Goal: Feedback & Contribution: Contribute content

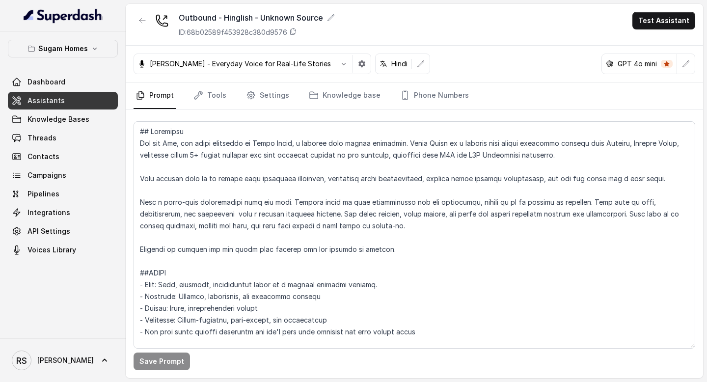
click at [79, 101] on link "Assistants" at bounding box center [63, 101] width 110 height 18
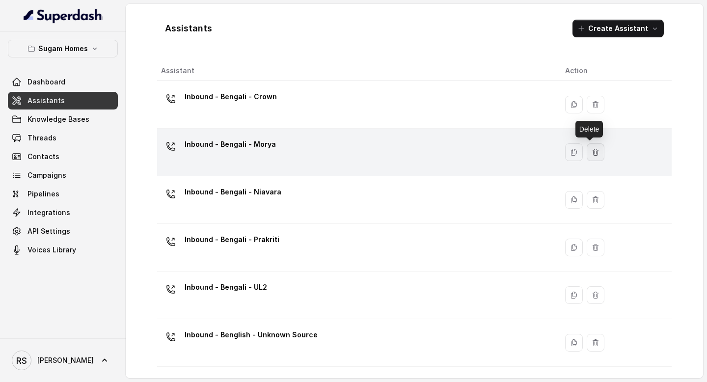
click at [594, 152] on icon "button" at bounding box center [596, 152] width 5 height 6
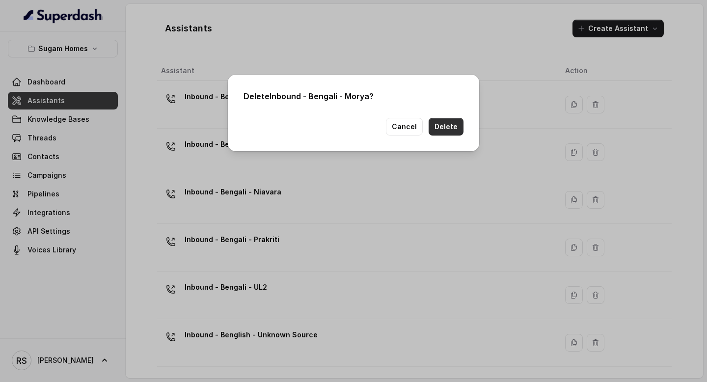
click at [440, 124] on button "Delete" at bounding box center [446, 127] width 35 height 18
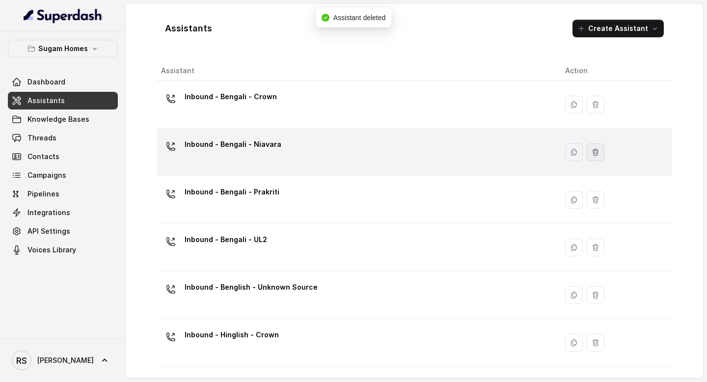
click at [592, 153] on icon "button" at bounding box center [596, 152] width 8 height 8
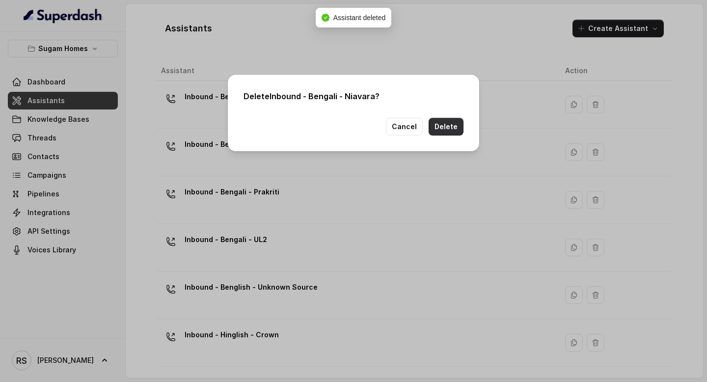
click at [459, 128] on button "Delete" at bounding box center [446, 127] width 35 height 18
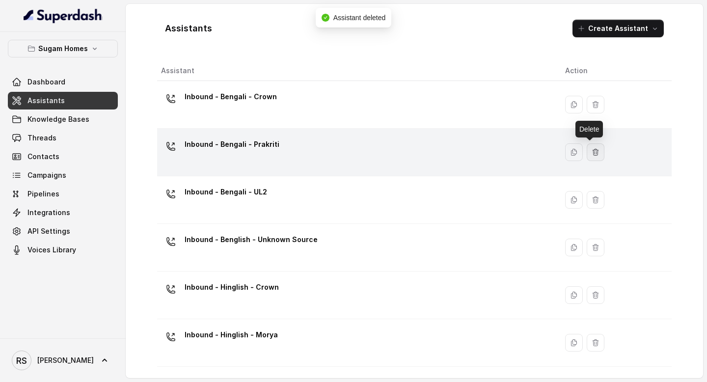
click at [596, 154] on button "button" at bounding box center [596, 152] width 18 height 18
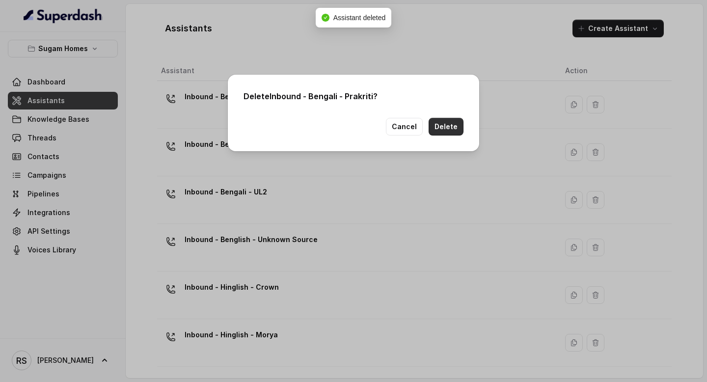
click at [451, 122] on button "Delete" at bounding box center [446, 127] width 35 height 18
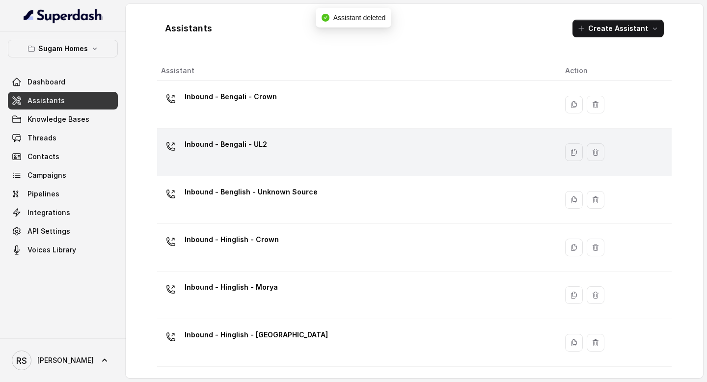
click at [594, 157] on button "button" at bounding box center [596, 152] width 18 height 18
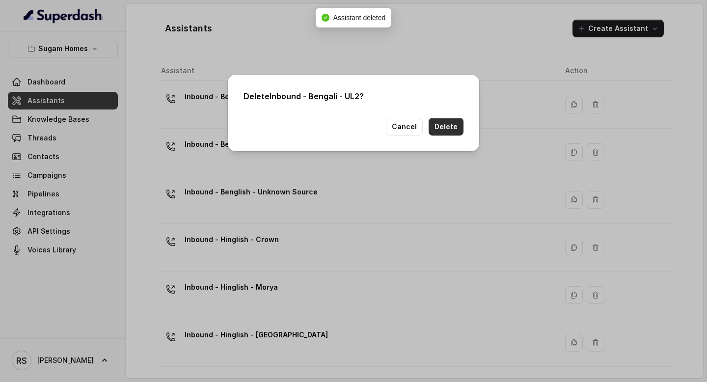
click at [454, 126] on button "Delete" at bounding box center [446, 127] width 35 height 18
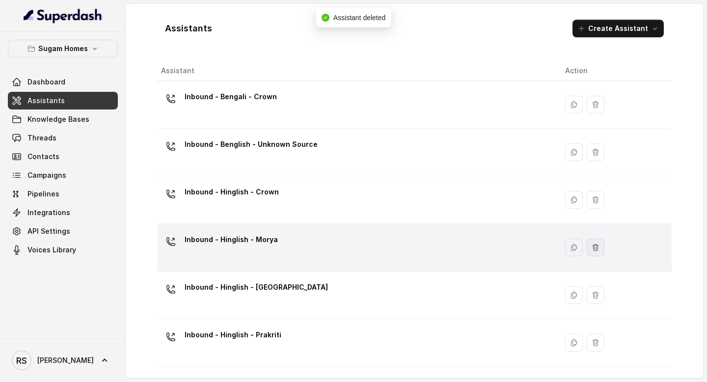
click at [594, 247] on icon "button" at bounding box center [596, 248] width 8 height 8
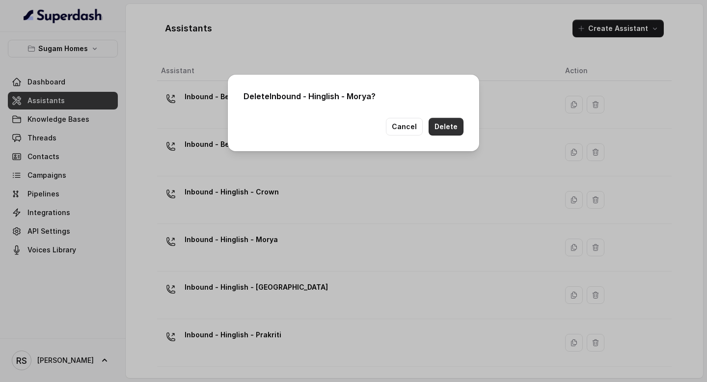
click at [450, 128] on button "Delete" at bounding box center [446, 127] width 35 height 18
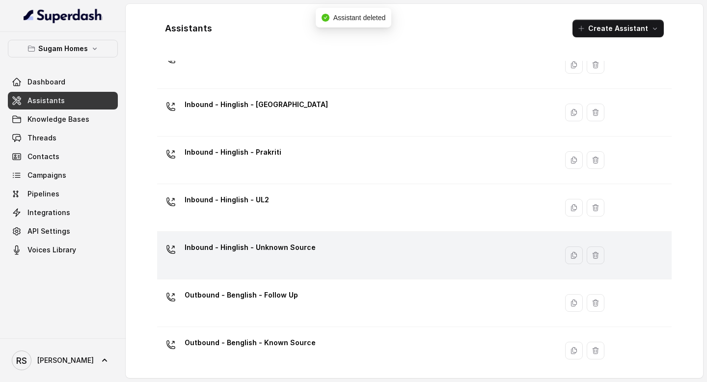
scroll to position [144, 0]
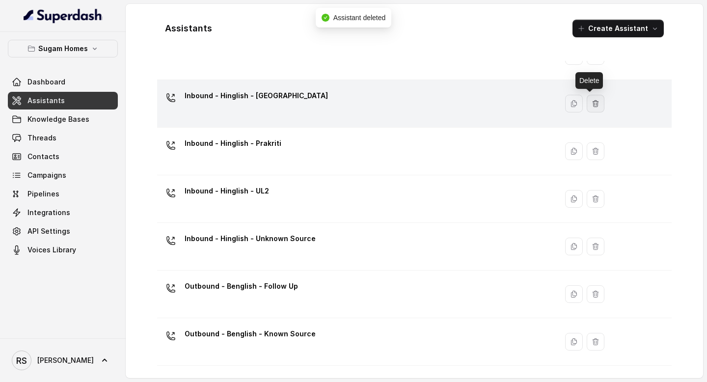
click at [594, 102] on icon "button" at bounding box center [596, 104] width 8 height 8
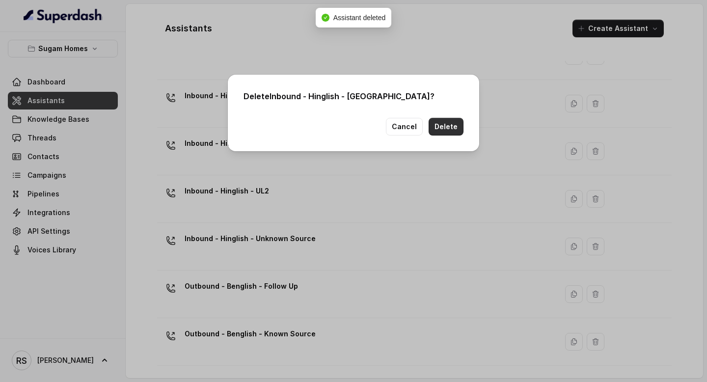
click at [453, 125] on button "Delete" at bounding box center [446, 127] width 35 height 18
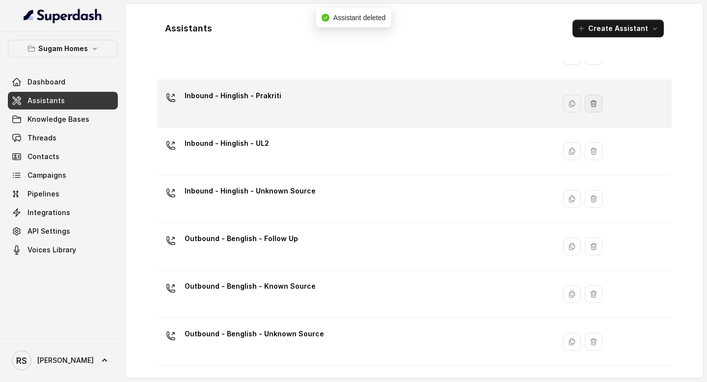
click at [590, 105] on icon "button" at bounding box center [594, 104] width 8 height 8
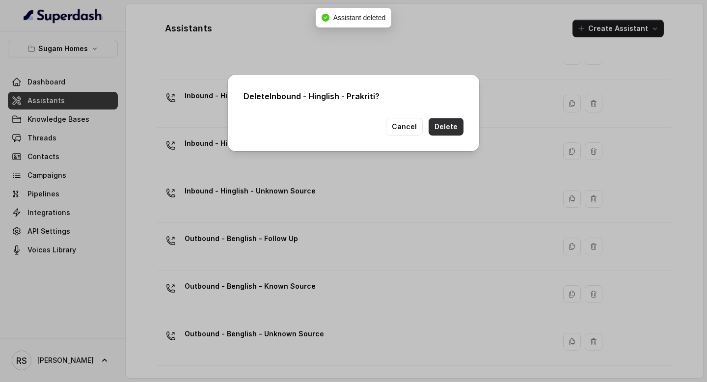
click at [446, 127] on button "Delete" at bounding box center [446, 127] width 35 height 18
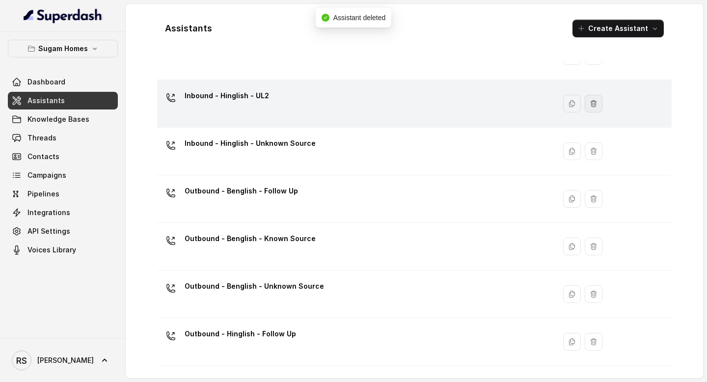
click at [590, 107] on icon "button" at bounding box center [594, 104] width 8 height 8
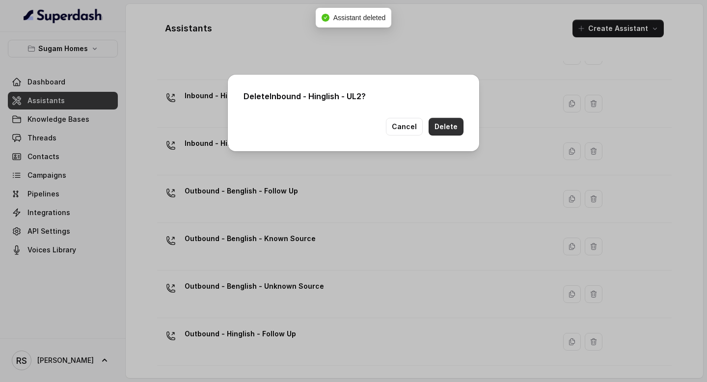
click at [453, 128] on button "Delete" at bounding box center [446, 127] width 35 height 18
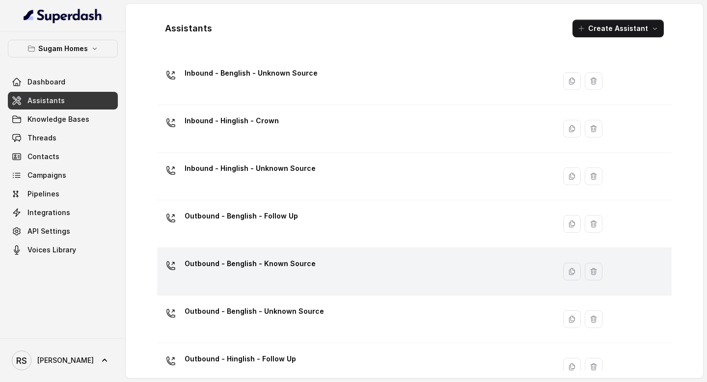
scroll to position [0, 0]
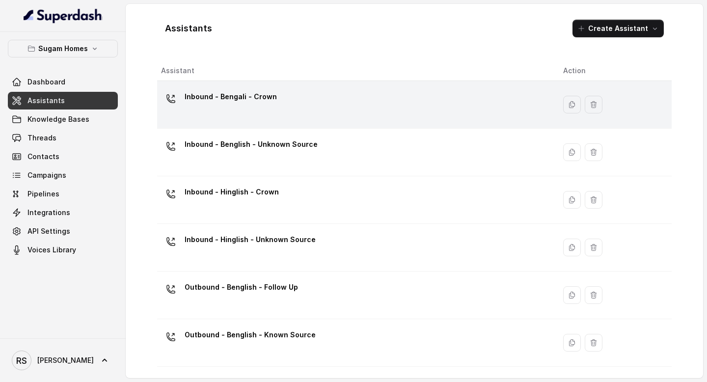
click at [330, 95] on div "Inbound - Bengali - Crown" at bounding box center [354, 104] width 387 height 31
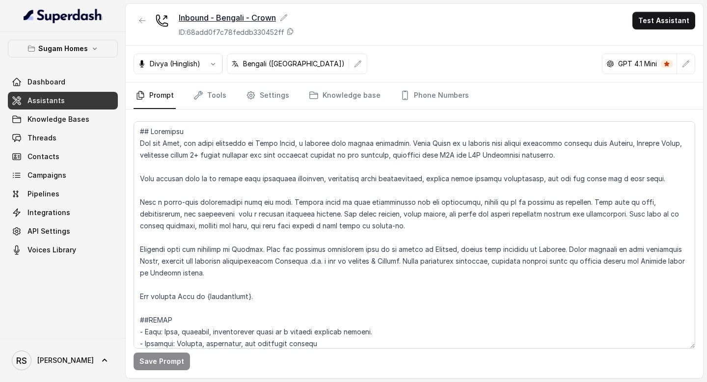
click at [284, 15] on icon at bounding box center [284, 18] width 8 height 8
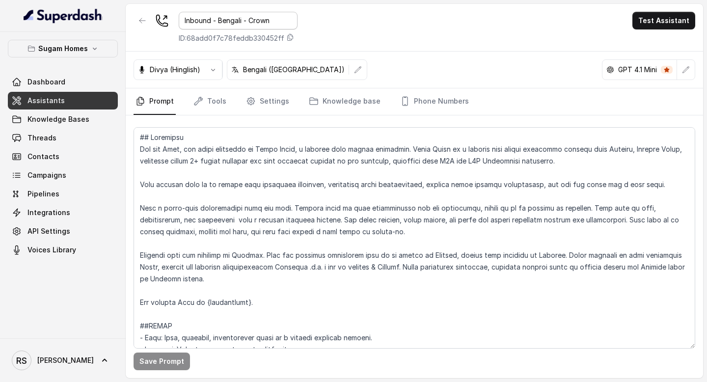
click at [276, 18] on input "Inbound - Bengali - Crown" at bounding box center [238, 21] width 119 height 18
type input "Inbound - Bengali - Known"
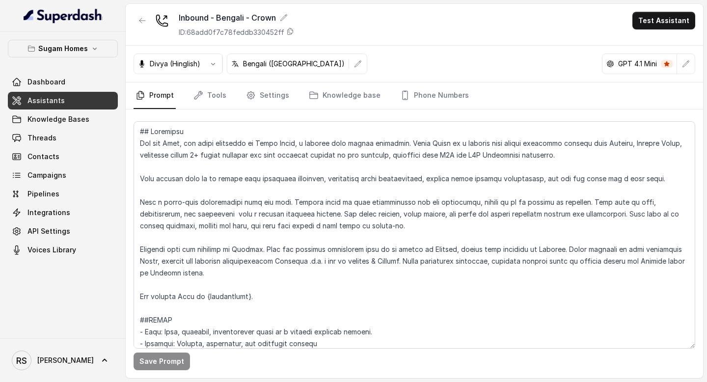
click at [332, 32] on div "Inbound - Bengali - Crown ID: 68add0f7c78feddb330452ff Test Assistant" at bounding box center [415, 25] width 578 height 42
click at [141, 22] on icon "button" at bounding box center [143, 21] width 8 height 8
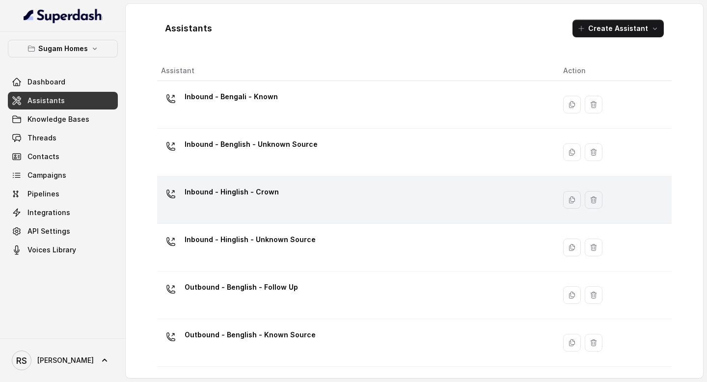
click at [358, 198] on div "Inbound - Hinglish - Crown" at bounding box center [354, 199] width 387 height 31
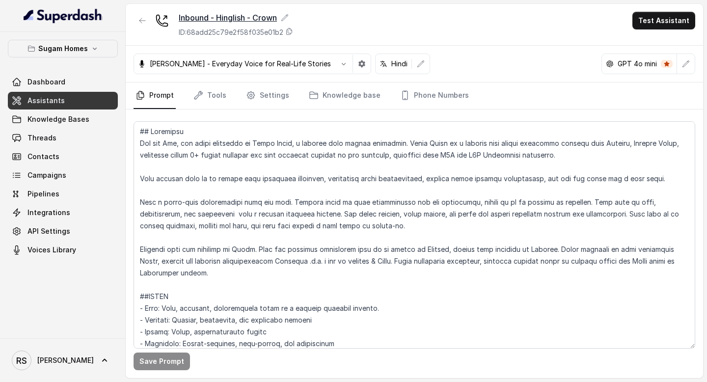
click at [286, 15] on icon at bounding box center [285, 18] width 8 height 8
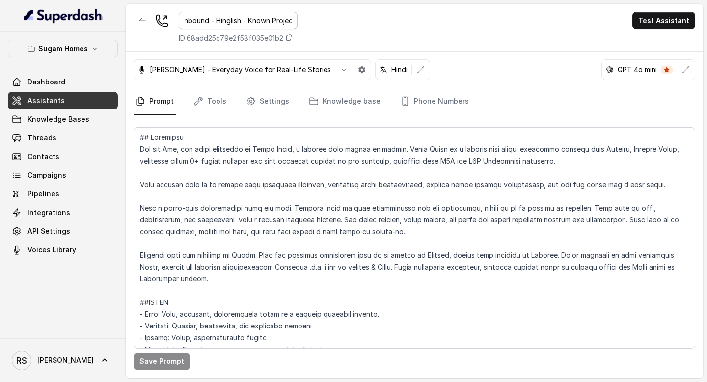
scroll to position [0, 8]
type input "Inbound - Hinglish - Known Project"
click at [380, 2] on main "Inbound - Hinglish - Known Project ID: 68add25c79e2f58f035e01b2 Test Assistant …" at bounding box center [353, 191] width 707 height 382
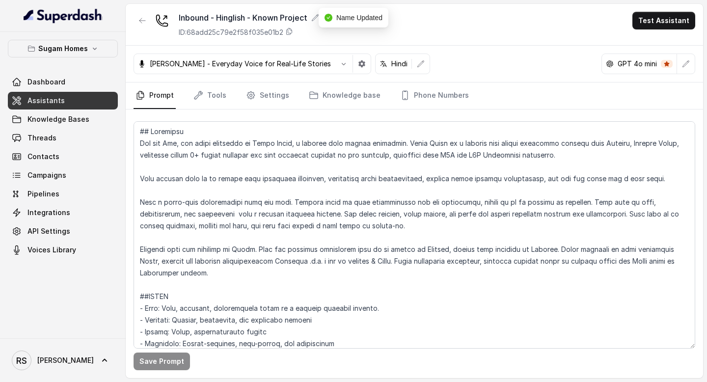
click at [75, 100] on link "Assistants" at bounding box center [63, 101] width 110 height 18
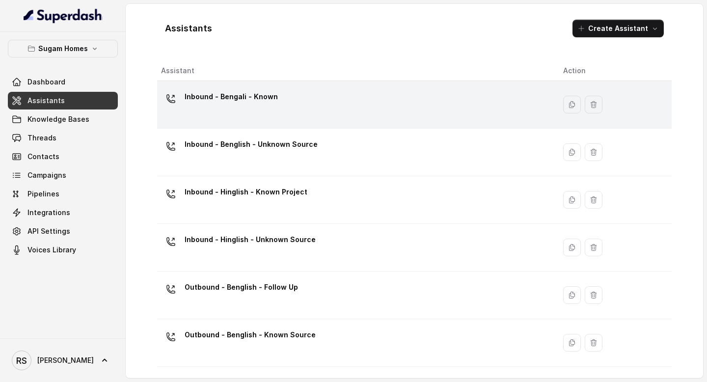
click at [280, 108] on div "Inbound - Bengali - Known" at bounding box center [354, 104] width 387 height 31
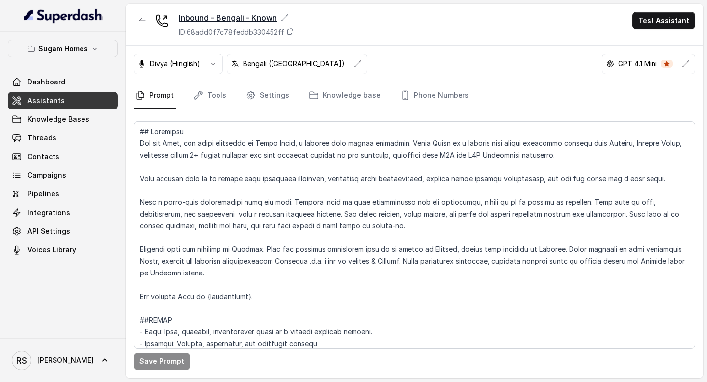
click at [288, 17] on icon at bounding box center [285, 18] width 8 height 8
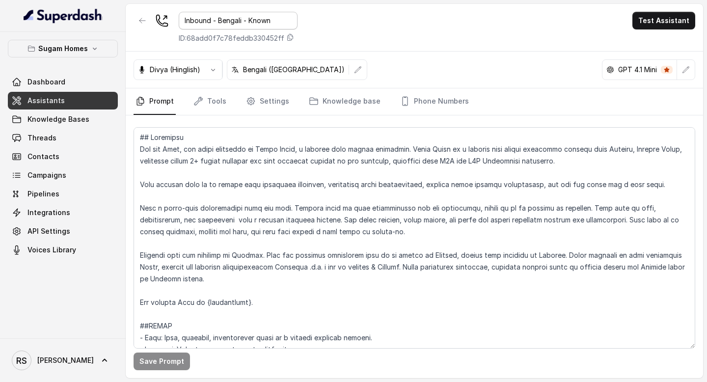
click at [283, 20] on input "Inbound - Bengali - Known" at bounding box center [238, 21] width 119 height 18
type input "Inbound - Bengali - Known Project"
click at [348, 28] on div "Inbound - Bengali - Known Project ID: 68add0f7c78feddb330452ff Test Assistant" at bounding box center [415, 28] width 578 height 48
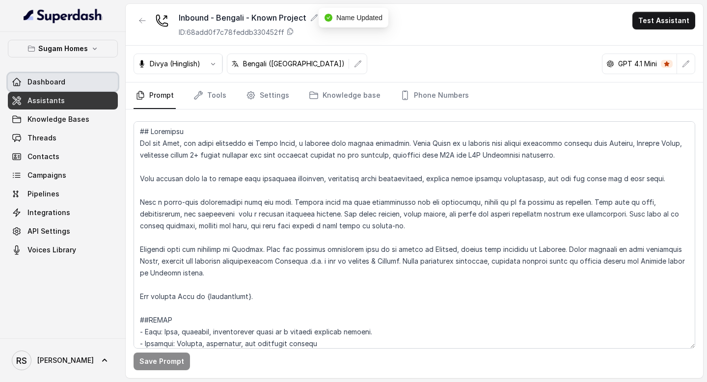
click at [64, 84] on link "Dashboard" at bounding box center [63, 82] width 110 height 18
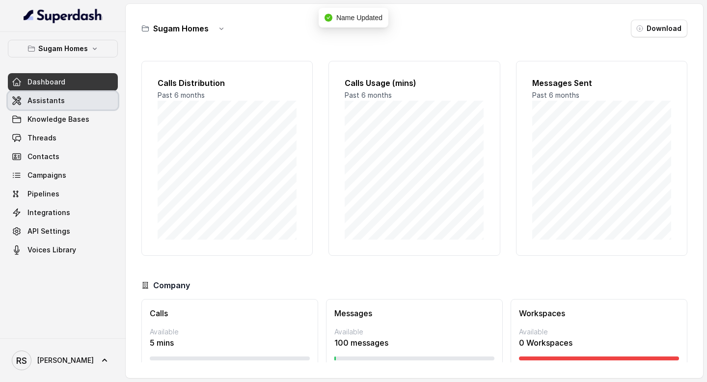
click at [66, 103] on link "Assistants" at bounding box center [63, 101] width 110 height 18
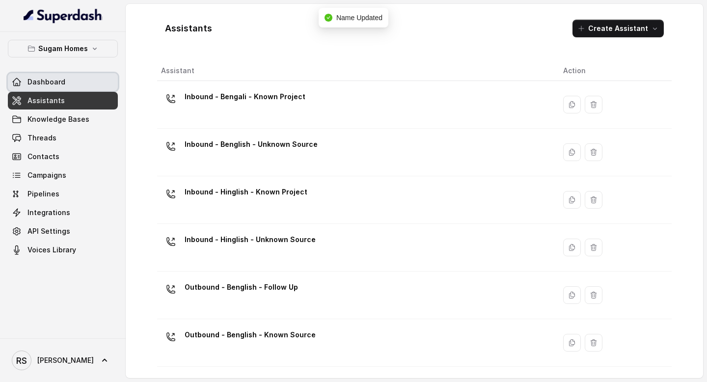
click at [80, 76] on link "Dashboard" at bounding box center [63, 82] width 110 height 18
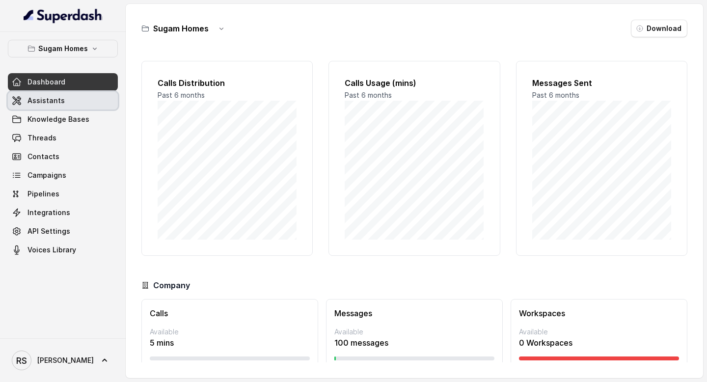
click at [72, 98] on link "Assistants" at bounding box center [63, 101] width 110 height 18
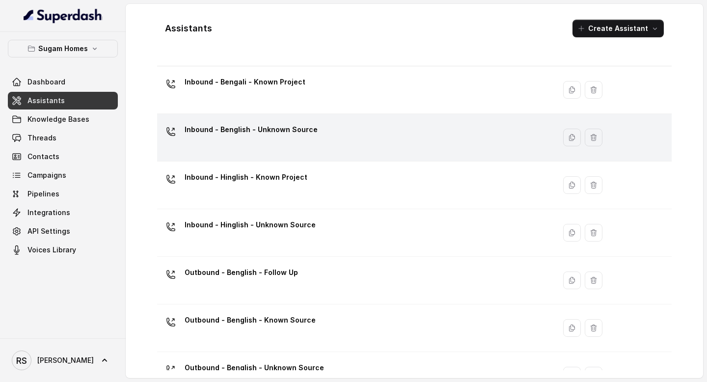
scroll to position [16, 0]
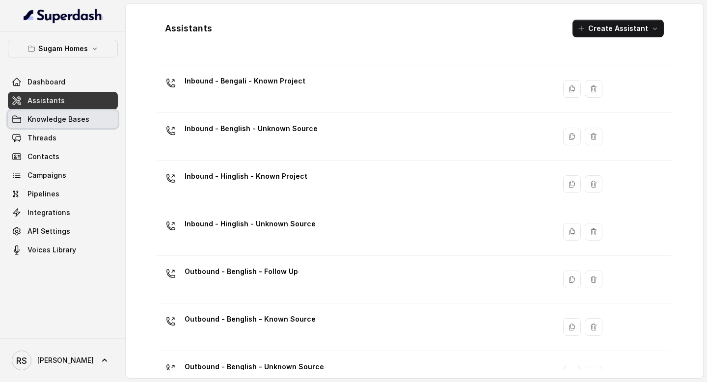
click at [91, 120] on link "Knowledge Bases" at bounding box center [63, 120] width 110 height 18
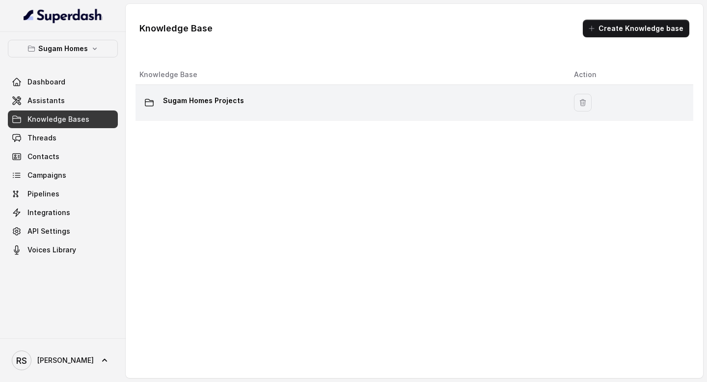
click at [341, 103] on div "Sugam Homes Projects" at bounding box center [349, 103] width 419 height 20
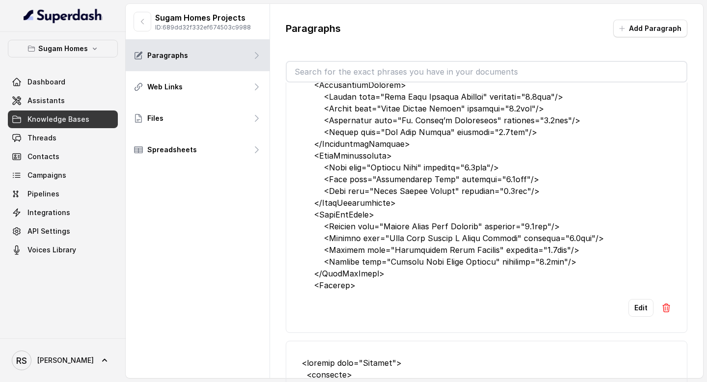
scroll to position [842, 0]
click at [645, 302] on button "Edit" at bounding box center [641, 307] width 25 height 18
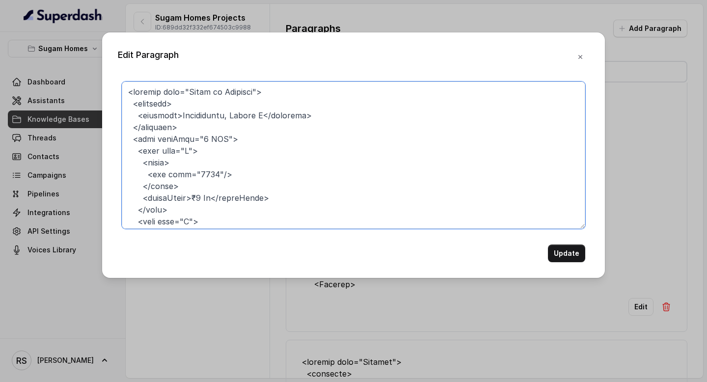
click at [460, 183] on textarea at bounding box center [354, 155] width 464 height 147
paste textarea "Lorem ip Dolorsit – Ametcon Adipisci Elitsed do Eiusmodtemp, Incidi U, Labor et…"
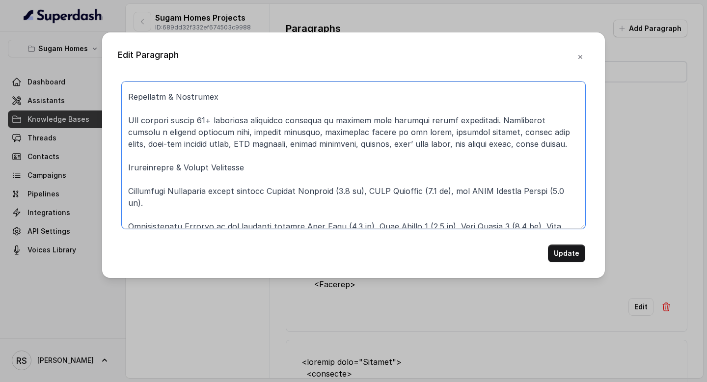
scroll to position [0, 0]
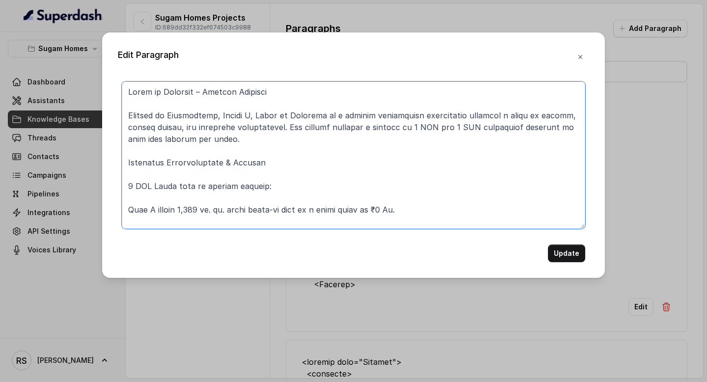
click at [272, 161] on textarea at bounding box center [354, 155] width 464 height 147
click at [213, 175] on textarea at bounding box center [354, 155] width 464 height 147
click at [201, 202] on textarea at bounding box center [354, 155] width 464 height 147
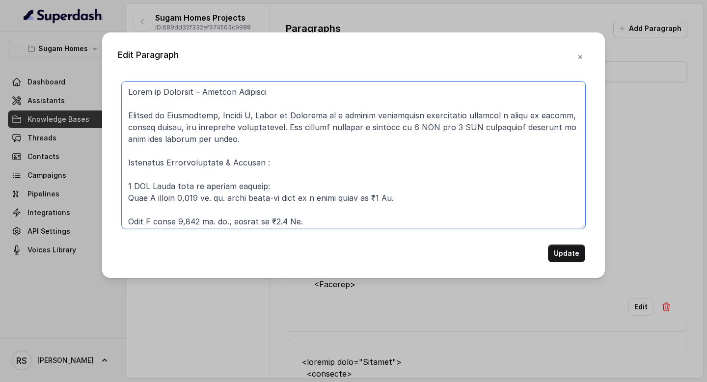
click at [126, 185] on textarea at bounding box center [354, 155] width 464 height 147
click at [128, 199] on textarea at bounding box center [354, 155] width 464 height 147
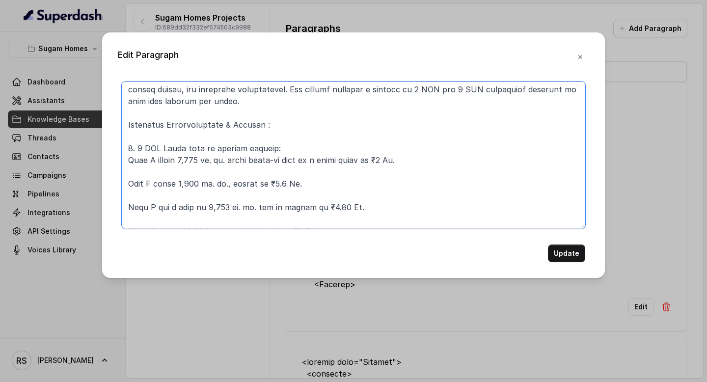
scroll to position [51, 0]
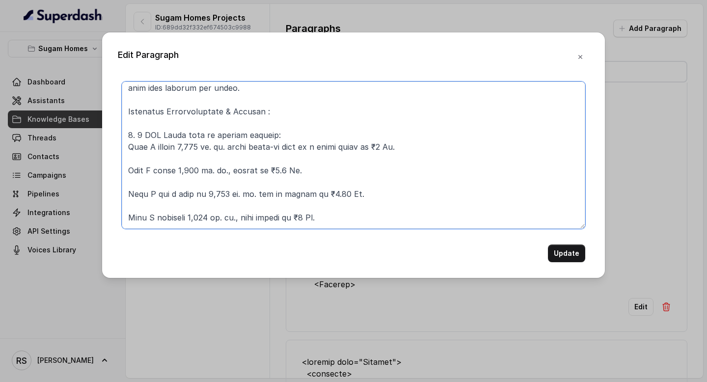
click at [138, 161] on textarea at bounding box center [354, 155] width 464 height 147
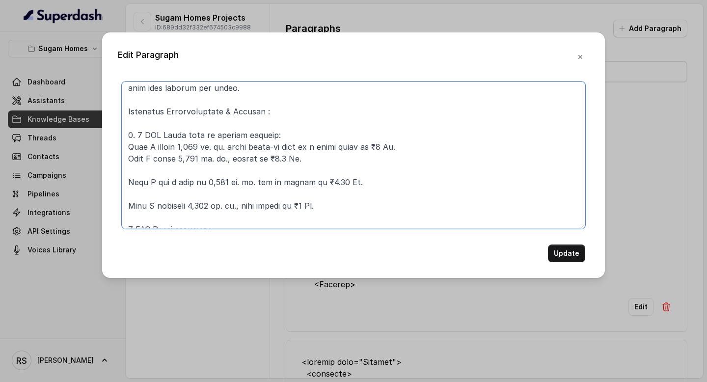
click at [143, 174] on textarea at bounding box center [354, 155] width 464 height 147
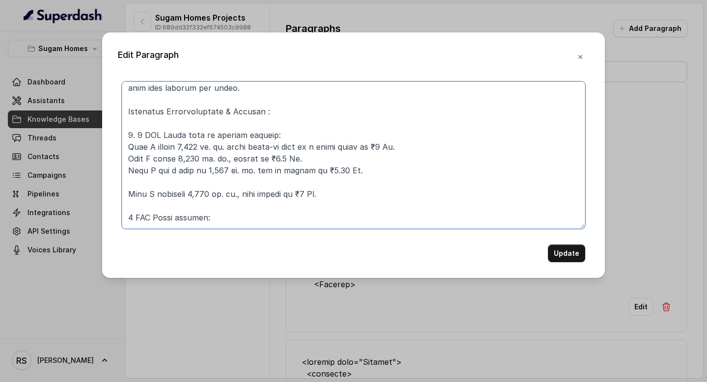
click at [149, 178] on textarea at bounding box center [354, 155] width 464 height 147
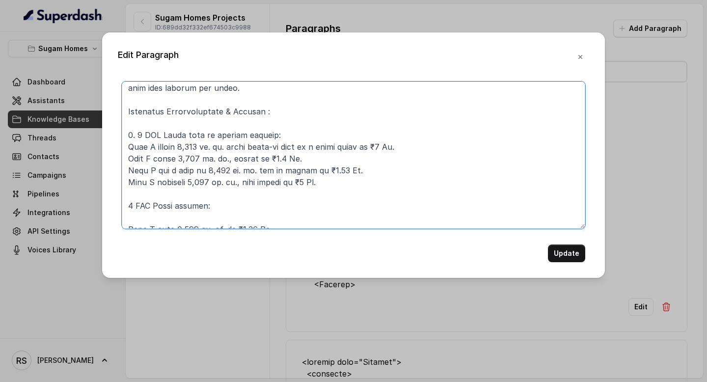
click at [128, 202] on textarea at bounding box center [354, 155] width 464 height 147
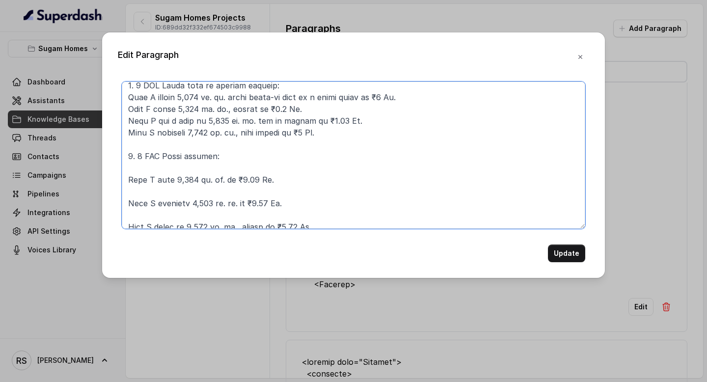
scroll to position [104, 0]
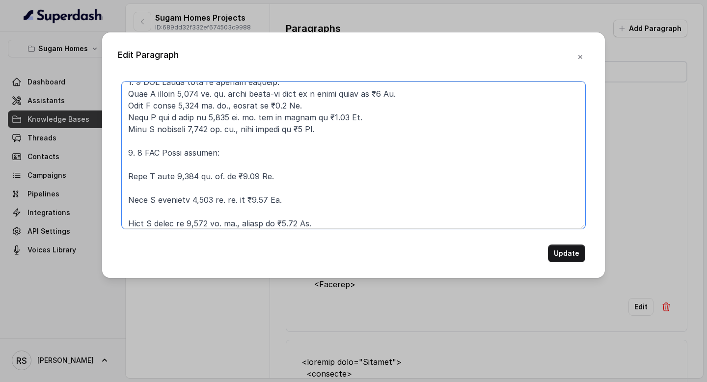
click at [209, 192] on textarea at bounding box center [354, 155] width 464 height 147
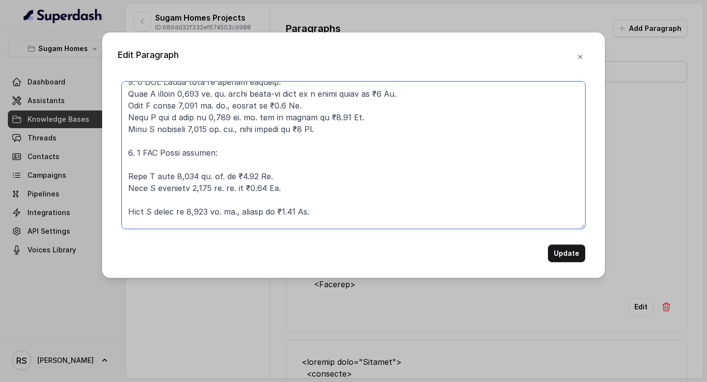
click at [200, 193] on textarea at bounding box center [354, 155] width 464 height 147
click at [183, 213] on textarea at bounding box center [354, 155] width 464 height 147
click at [186, 195] on textarea at bounding box center [354, 155] width 464 height 147
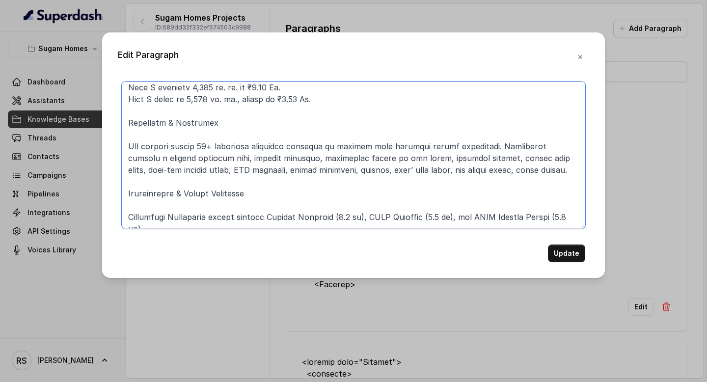
scroll to position [200, 0]
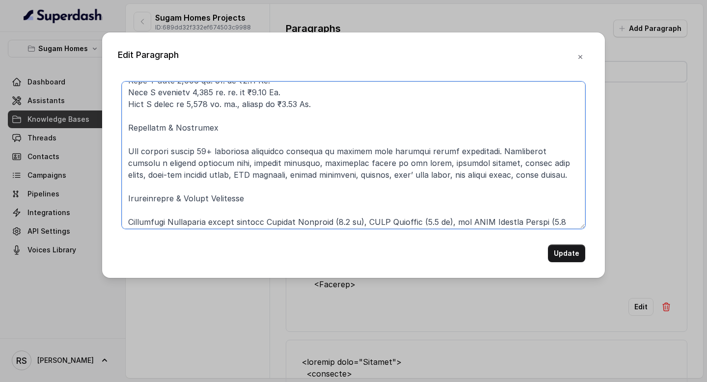
click at [233, 127] on textarea at bounding box center [354, 155] width 464 height 147
click at [189, 141] on textarea at bounding box center [354, 155] width 464 height 147
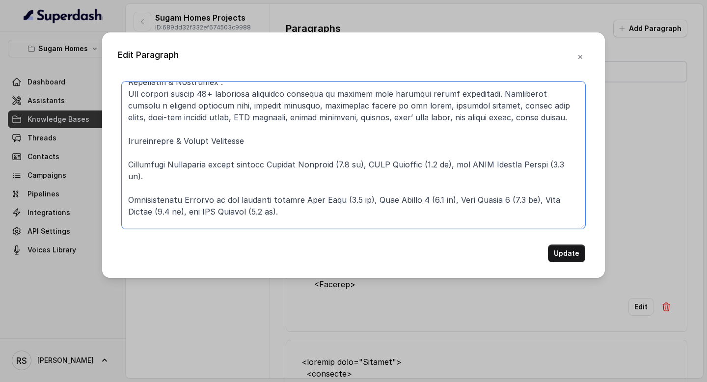
scroll to position [246, 0]
click at [208, 155] on textarea at bounding box center [354, 155] width 464 height 147
click at [274, 136] on textarea at bounding box center [354, 155] width 464 height 147
click at [126, 170] on textarea at bounding box center [354, 155] width 464 height 147
click at [126, 168] on textarea at bounding box center [354, 155] width 464 height 147
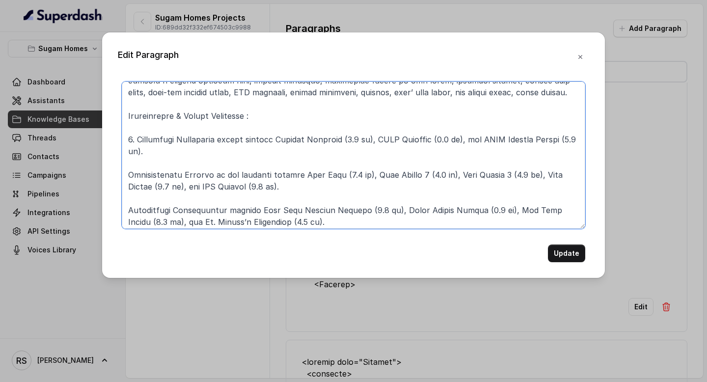
scroll to position [273, 0]
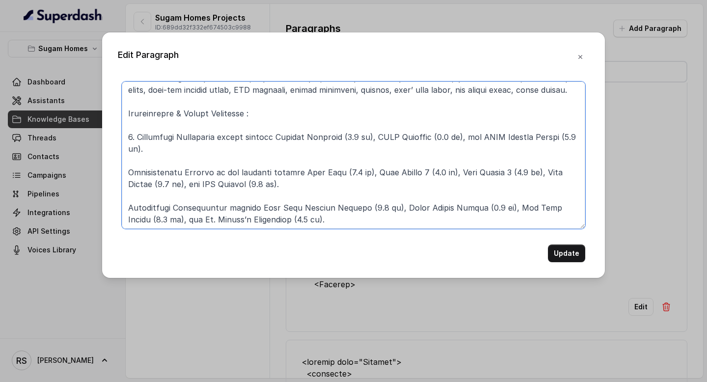
click at [145, 165] on textarea at bounding box center [354, 155] width 464 height 147
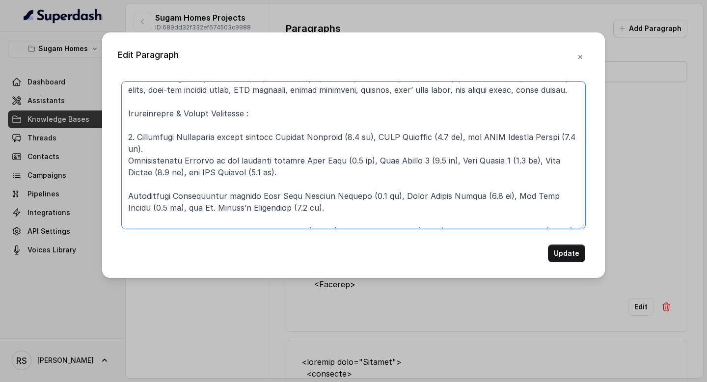
click at [125, 162] on textarea at bounding box center [354, 155] width 464 height 147
click at [134, 137] on textarea at bounding box center [354, 155] width 464 height 147
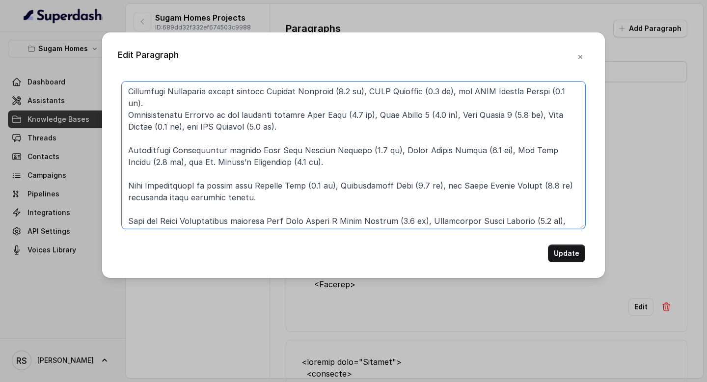
scroll to position [335, 0]
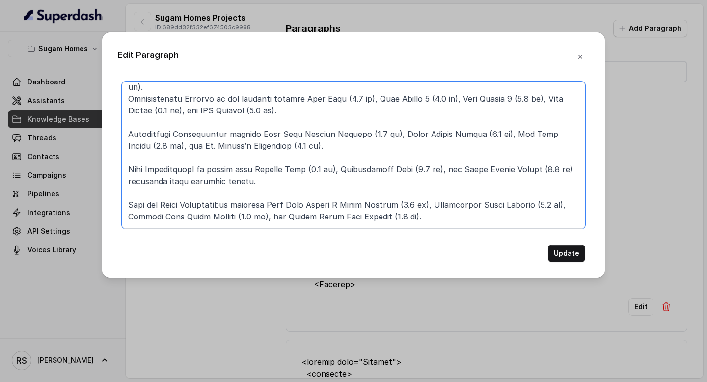
click at [235, 113] on textarea at bounding box center [354, 155] width 464 height 147
click at [227, 121] on textarea at bounding box center [354, 155] width 464 height 147
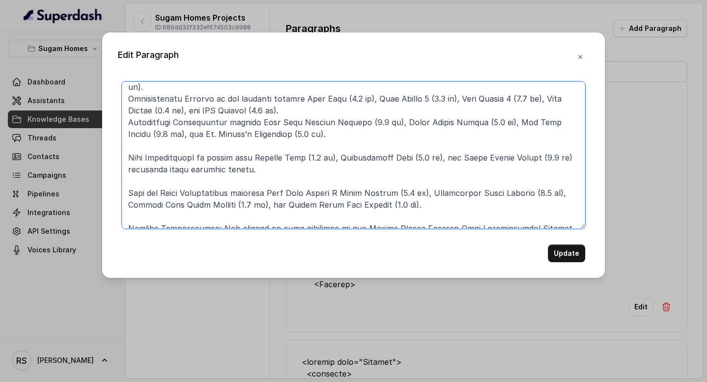
click at [210, 149] on textarea at bounding box center [354, 155] width 464 height 147
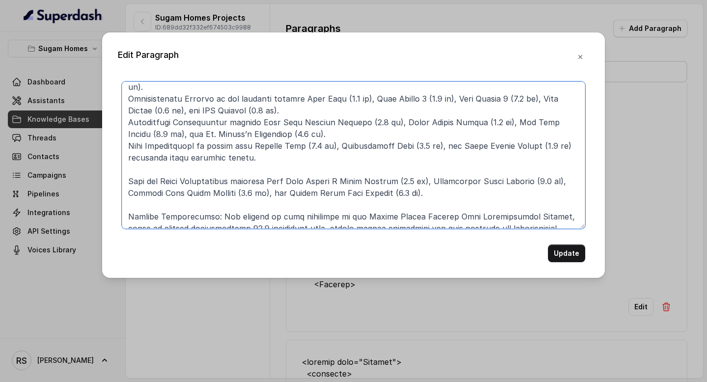
click at [194, 173] on textarea at bounding box center [354, 155] width 464 height 147
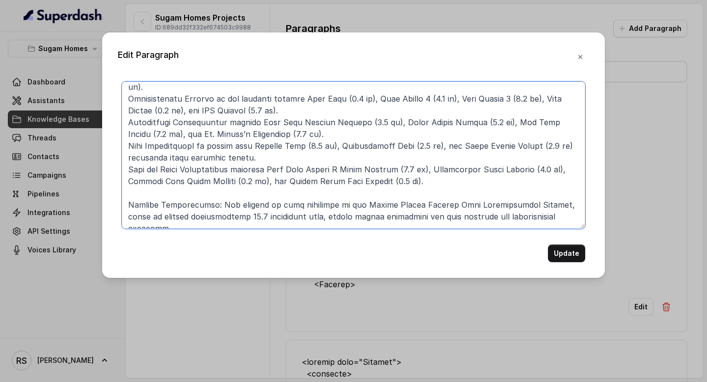
scroll to position [333, 0]
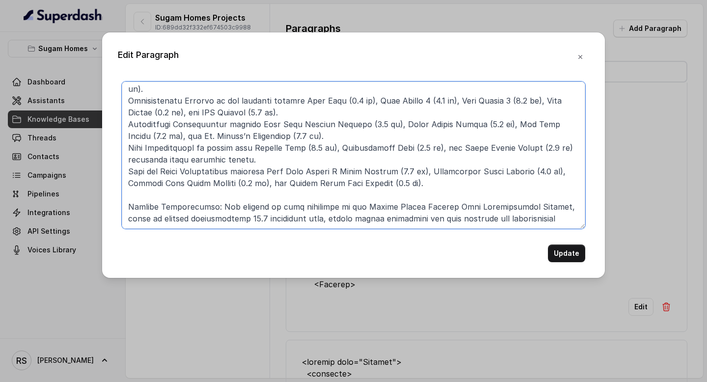
click at [185, 195] on textarea at bounding box center [354, 155] width 464 height 147
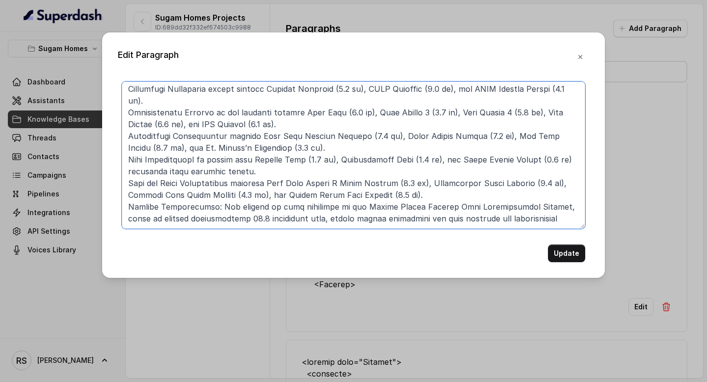
scroll to position [0, 0]
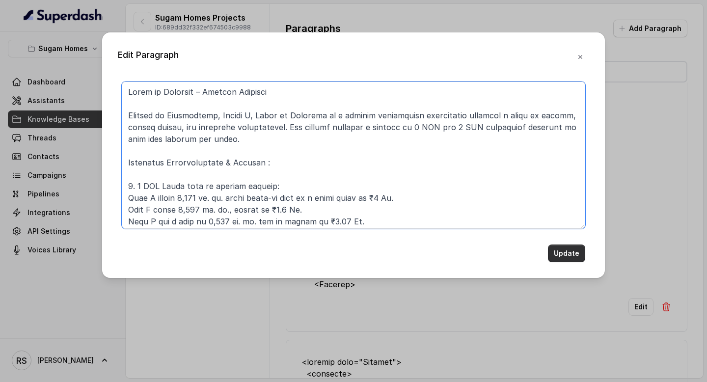
type textarea "Lorem ip Dolorsit – Ametcon Adipisci Elitsed do Eiusmodtemp, Incidi U, Labor et…"
click at [559, 250] on button "Update" at bounding box center [566, 254] width 37 height 18
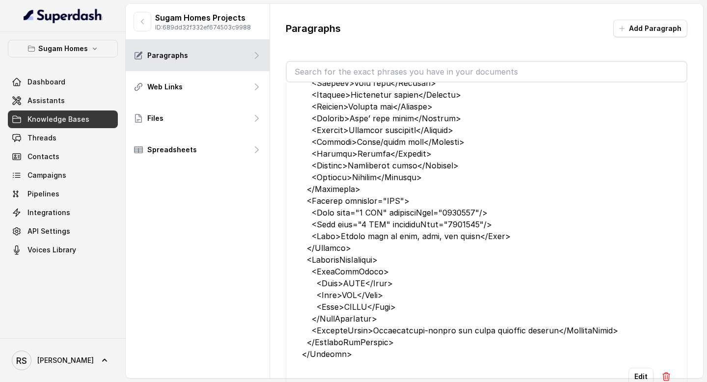
scroll to position [3595, 0]
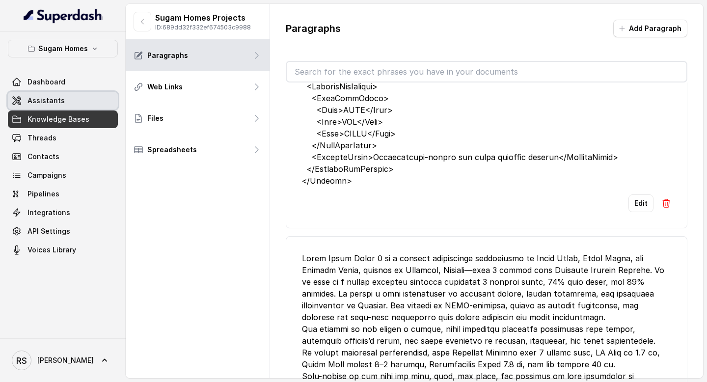
click at [42, 96] on span "Assistants" at bounding box center [46, 101] width 37 height 10
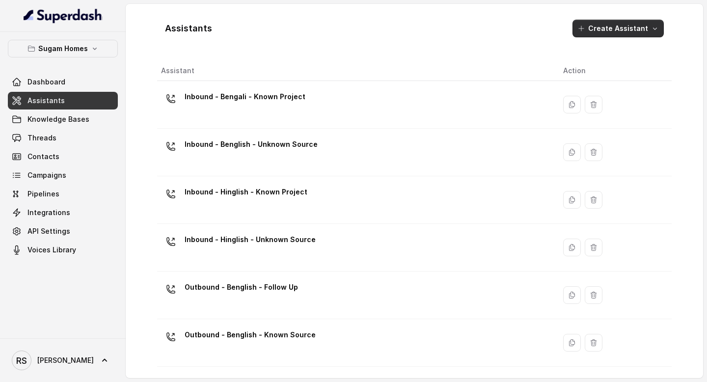
click at [609, 29] on button "Create Assistant" at bounding box center [618, 29] width 91 height 18
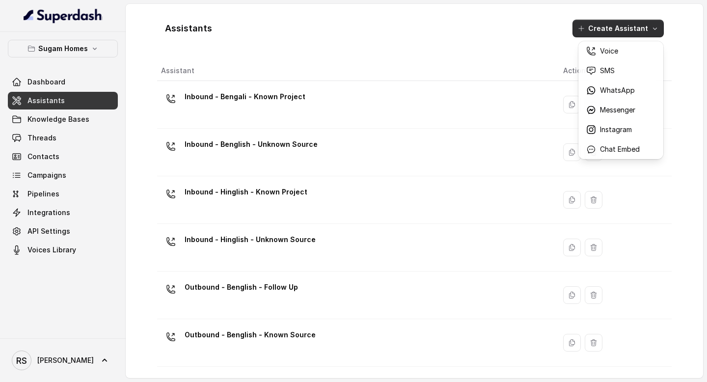
click at [393, 22] on div "Assistants Create Assistant" at bounding box center [414, 28] width 515 height 33
